Goal: Task Accomplishment & Management: Manage account settings

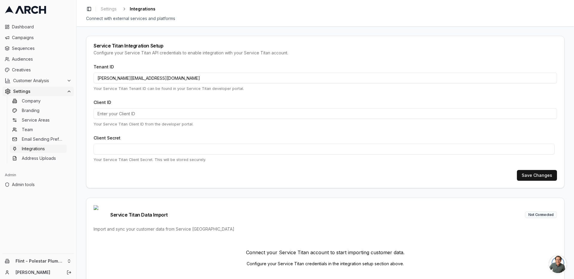
click at [129, 77] on input "jimmy@getarch.com" at bounding box center [326, 78] width 464 height 11
paste input "419135808"
type input "419135808"
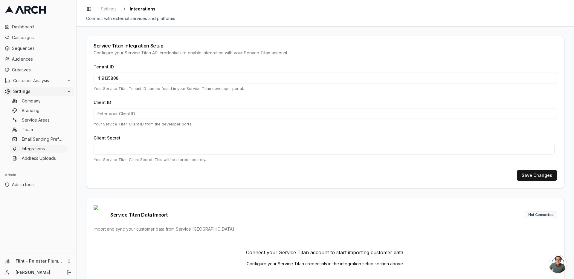
click at [148, 113] on input "Client ID" at bounding box center [326, 113] width 464 height 11
paste input "cid.5nrc7tu63iqpurthqf7c92hic"
type input "cid.5nrc7tu63iqpurthqf7c92hic"
click at [545, 178] on button "Save Changes" at bounding box center [537, 175] width 40 height 11
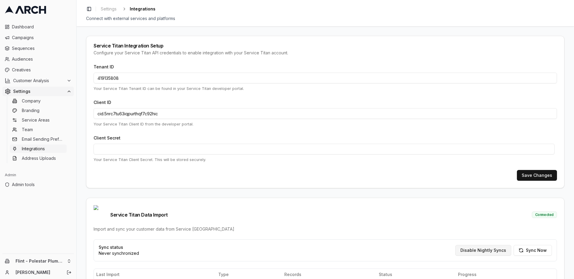
click at [500, 245] on button "Disable Nightly Syncs" at bounding box center [484, 250] width 56 height 11
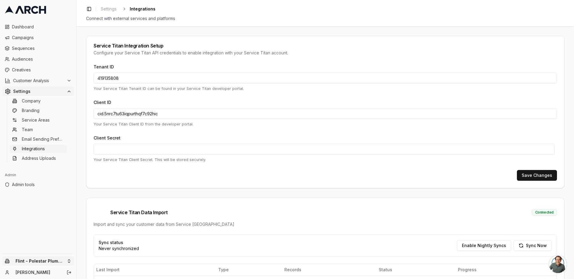
click at [64, 261] on html "Dashboard Campaigns Sequences Audiences Creatives Customer Analysis Settings Co…" at bounding box center [287, 139] width 574 height 279
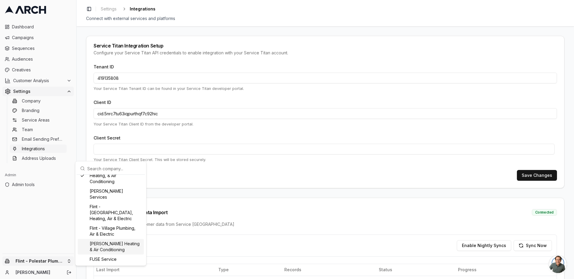
scroll to position [299, 0]
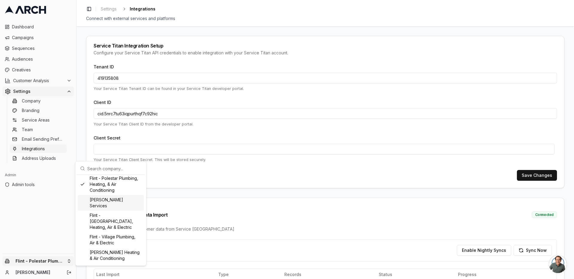
click at [109, 211] on div "Flint - Raynor Services" at bounding box center [111, 203] width 66 height 16
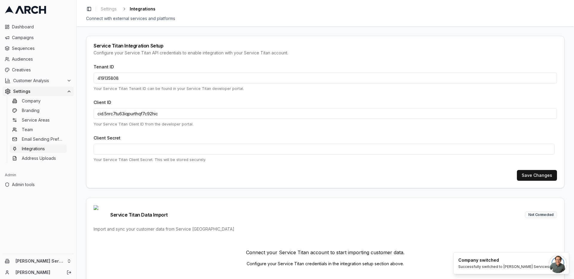
click at [82, 121] on div "Service Titan Integration Setup Configure your Service Titan API credentials to…" at bounding box center [326, 152] width 498 height 253
